Goal: Information Seeking & Learning: Learn about a topic

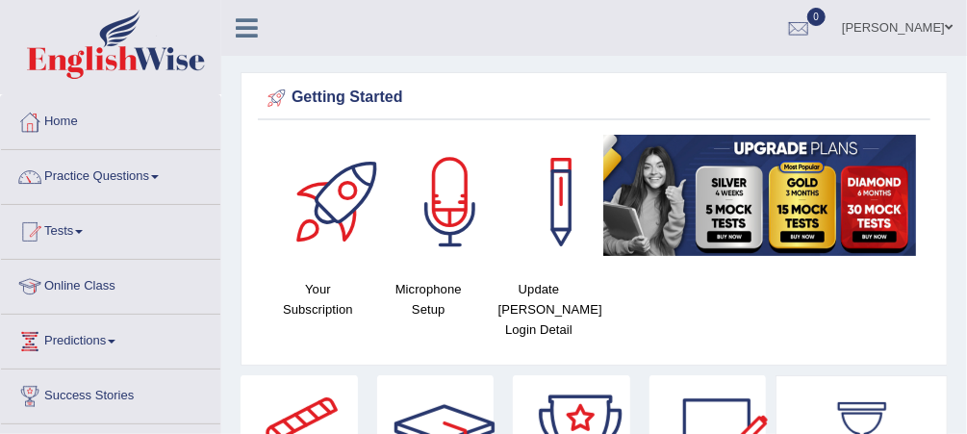
click at [157, 173] on link "Practice Questions" at bounding box center [110, 174] width 219 height 48
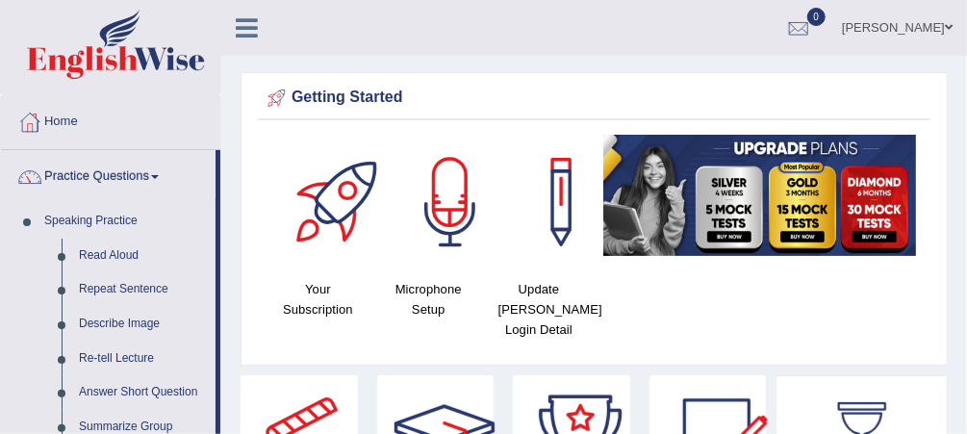
drag, startPoint x: 217, startPoint y: 261, endPoint x: 230, endPoint y: 347, distance: 87.5
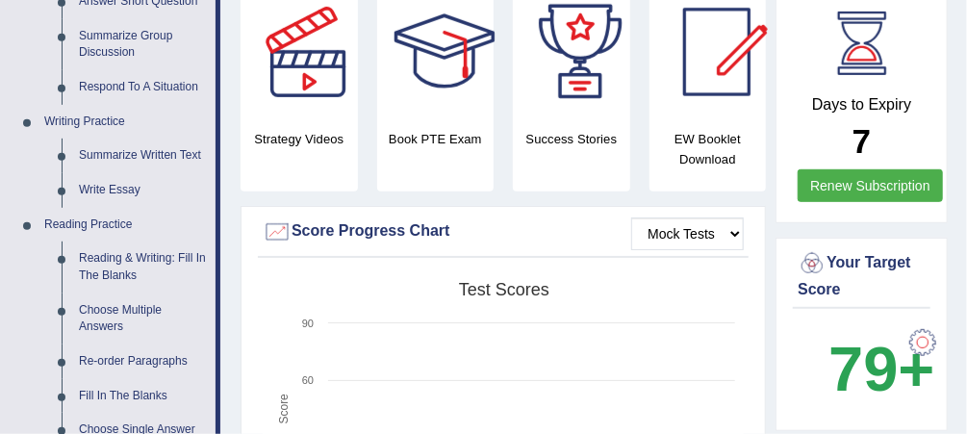
scroll to position [448, 0]
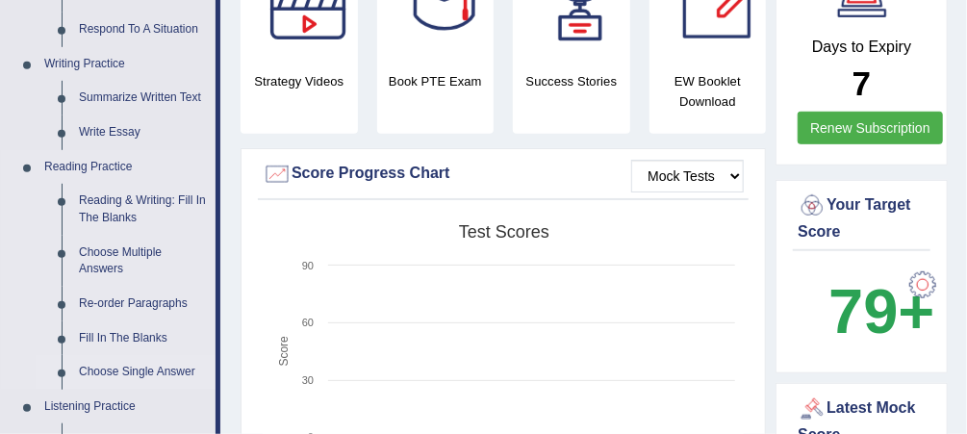
click at [133, 365] on link "Choose Single Answer" at bounding box center [142, 372] width 145 height 35
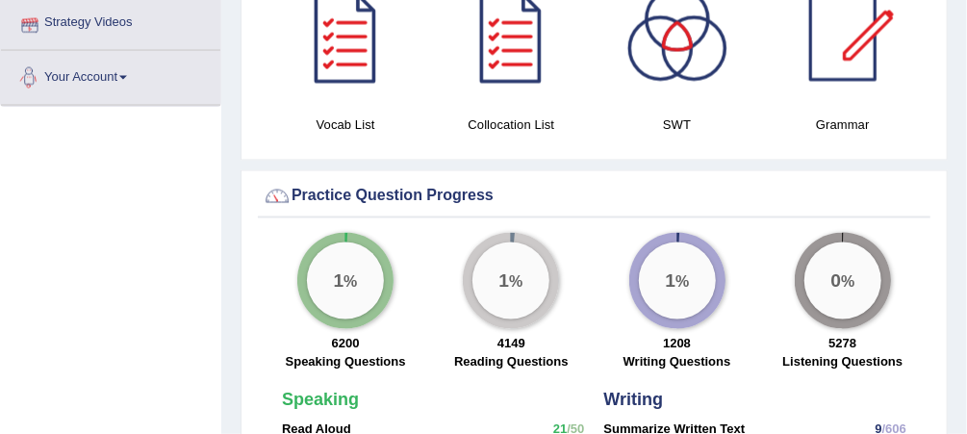
scroll to position [1272, 0]
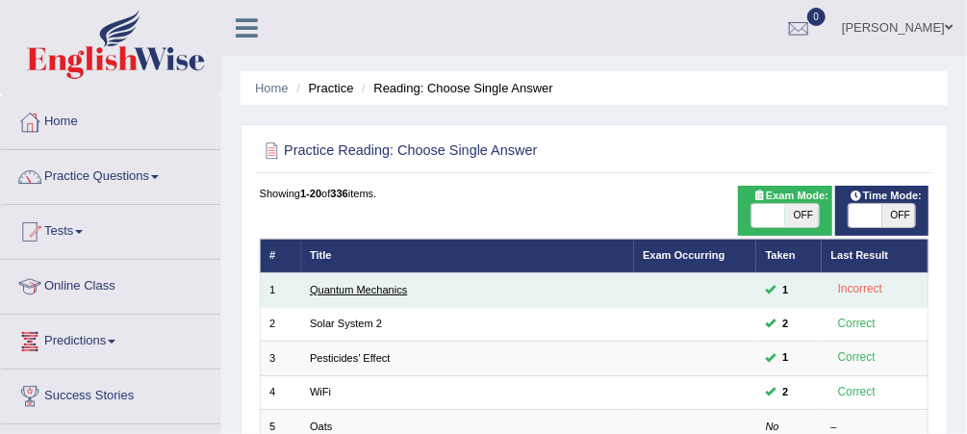
click at [329, 286] on link "Quantum Mechanics" at bounding box center [358, 290] width 97 height 12
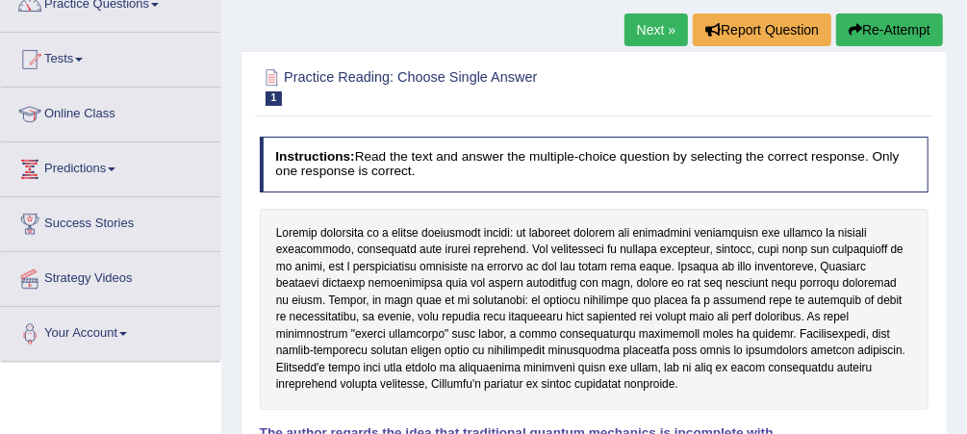
scroll to position [171, 0]
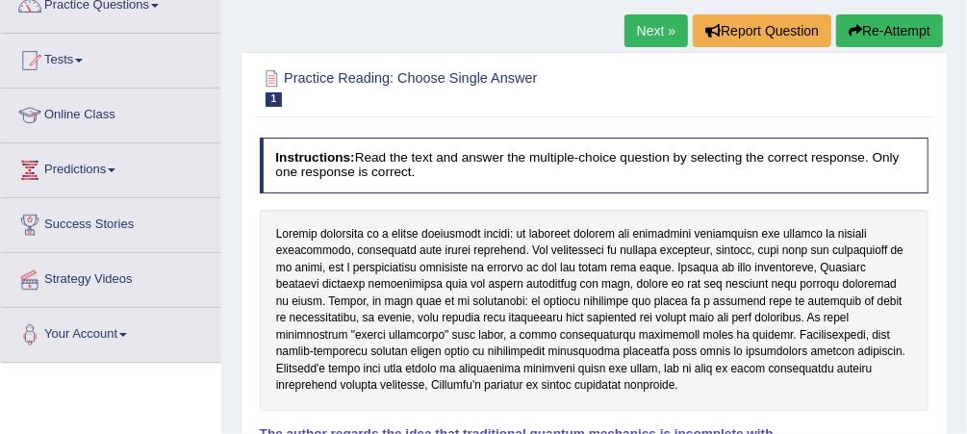
click at [277, 216] on div at bounding box center [595, 310] width 670 height 201
drag, startPoint x: 274, startPoint y: 229, endPoint x: 359, endPoint y: 331, distance: 132.6
click at [359, 331] on div at bounding box center [595, 310] width 670 height 201
drag, startPoint x: 475, startPoint y: 380, endPoint x: 289, endPoint y: 214, distance: 250.1
click at [289, 214] on div at bounding box center [595, 310] width 670 height 201
